Goal: Information Seeking & Learning: Learn about a topic

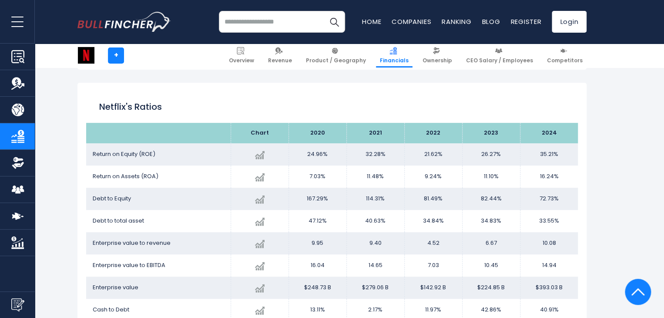
scroll to position [1729, 0]
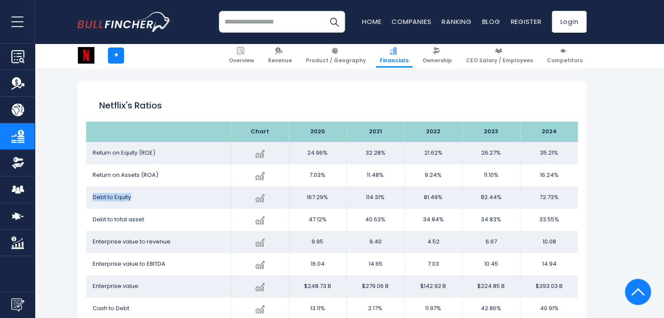
drag, startPoint x: 91, startPoint y: 150, endPoint x: 153, endPoint y: 150, distance: 62.3
click at [153, 186] on td "Debt to Equity" at bounding box center [158, 197] width 145 height 22
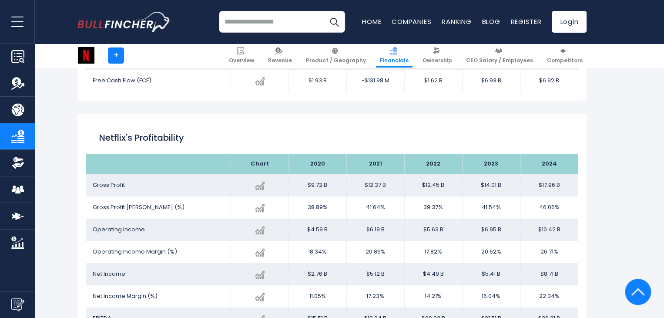
scroll to position [1440, 0]
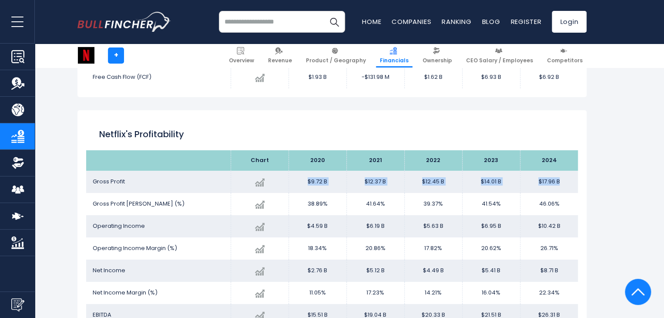
drag, startPoint x: 561, startPoint y: 137, endPoint x: 293, endPoint y: 138, distance: 267.8
click at [293, 171] on tr "Gross Profit Created with Highcharts 12.1.2 $17.96 B + 28.23% 2024 $9.72B ​ $9.…" at bounding box center [332, 182] width 492 height 22
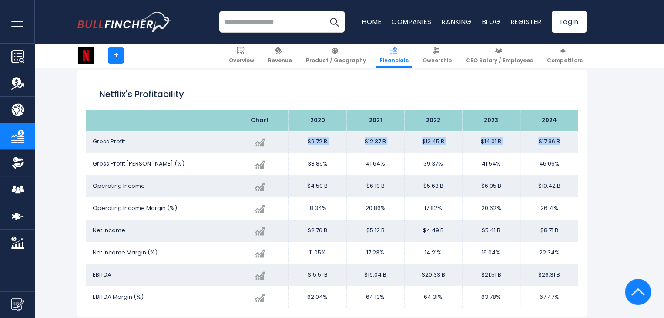
scroll to position [1473, 0]
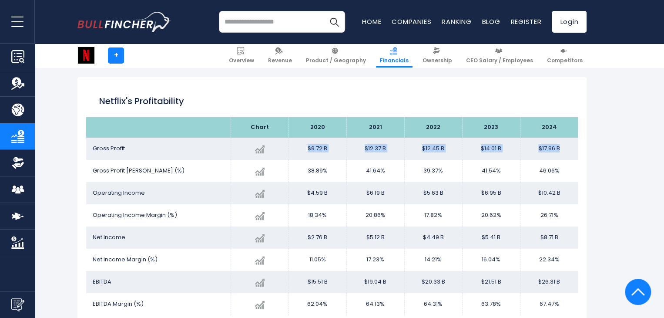
drag, startPoint x: 425, startPoint y: 171, endPoint x: 448, endPoint y: 172, distance: 23.5
click at [448, 204] on td "17.82%" at bounding box center [433, 215] width 58 height 22
drag, startPoint x: 542, startPoint y: 173, endPoint x: 564, endPoint y: 173, distance: 22.6
click at [564, 204] on td "26.71%" at bounding box center [549, 215] width 58 height 22
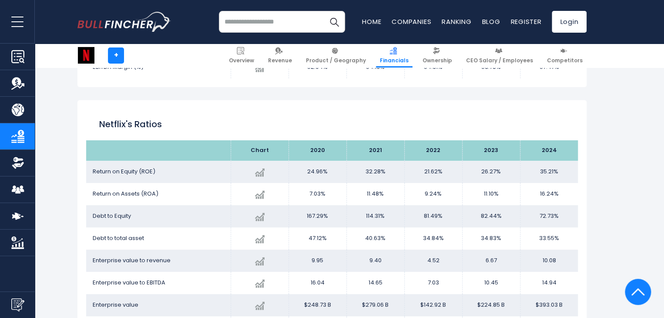
scroll to position [1710, 0]
drag, startPoint x: 310, startPoint y: 148, endPoint x: 575, endPoint y: 148, distance: 265.1
click at [575, 183] on tr "Return on Assets (ROA) Created with Highcharts 12.1.2 16.24% + 46.31% 2024 7.03…" at bounding box center [332, 194] width 492 height 22
click at [553, 183] on td "16.24%" at bounding box center [549, 194] width 58 height 22
drag, startPoint x: 414, startPoint y: 123, endPoint x: 572, endPoint y: 133, distance: 157.9
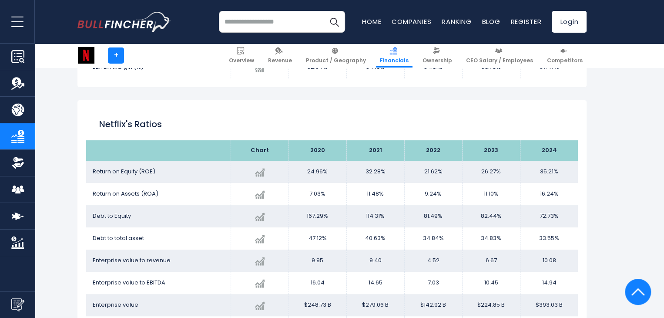
click at [572, 161] on tr "Return on Equity ([PERSON_NAME]) Created with Highcharts 12.1.2 35.21% + 34.03%…" at bounding box center [332, 172] width 492 height 22
click at [448, 183] on td "9.24%" at bounding box center [433, 194] width 58 height 22
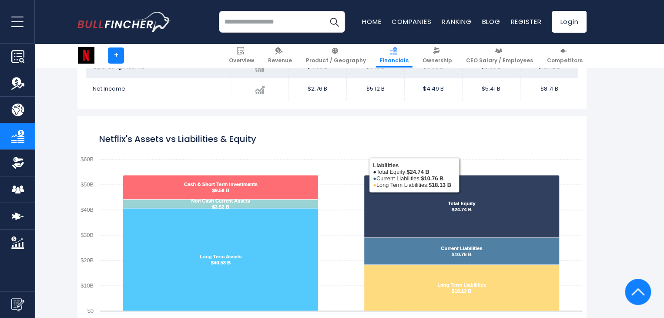
scroll to position [729, 0]
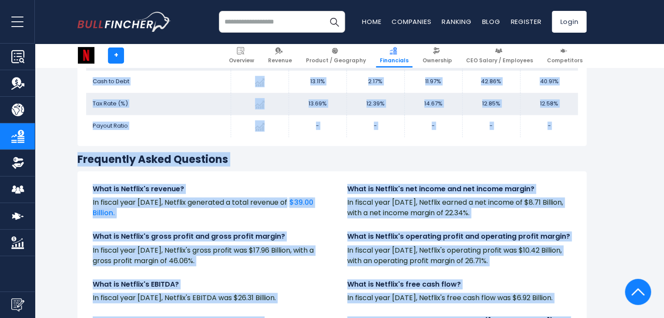
scroll to position [2112, 0]
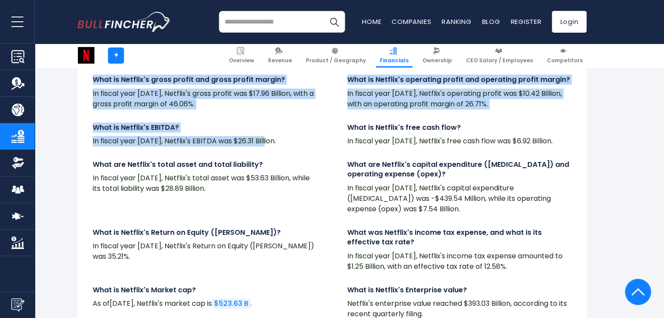
drag, startPoint x: 98, startPoint y: 100, endPoint x: 263, endPoint y: 94, distance: 165.1
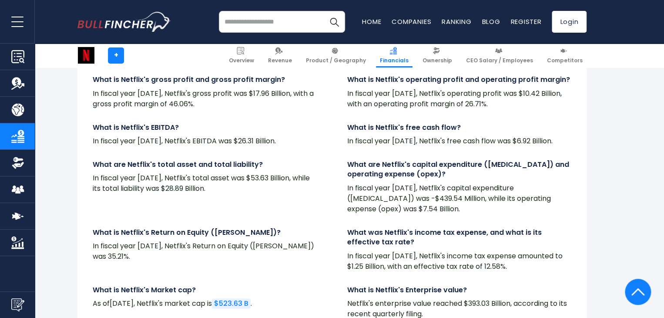
click at [299, 136] on p "In fiscal year [DATE], Netflix's EBITDA was $26.31 Billion." at bounding box center [205, 141] width 224 height 10
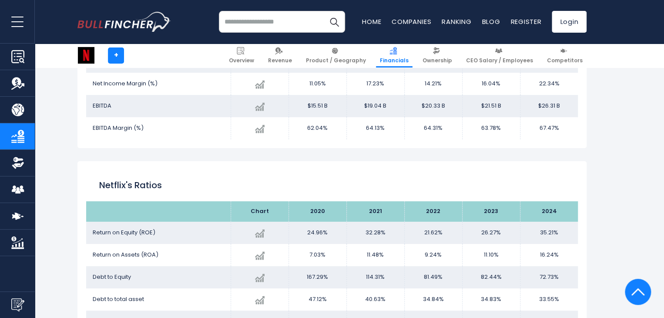
scroll to position [1646, 0]
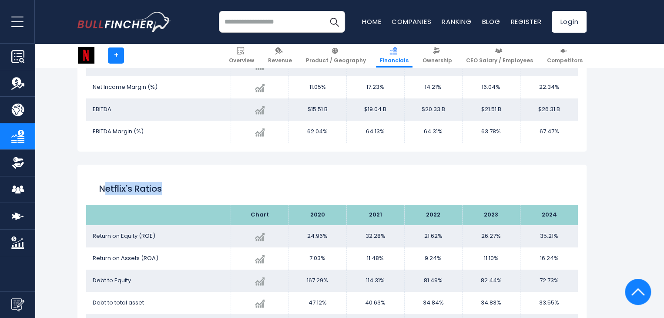
drag, startPoint x: 104, startPoint y: 138, endPoint x: 187, endPoint y: 162, distance: 87.1
click at [187, 165] on div "Netflix's Ratios Chart 2020" at bounding box center [331, 310] width 509 height 291
click at [140, 298] on span "Debt to total asset" at bounding box center [118, 302] width 51 height 8
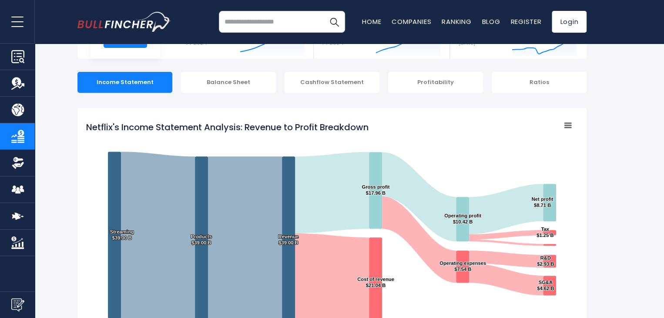
scroll to position [0, 0]
